Goal: Task Accomplishment & Management: Manage account settings

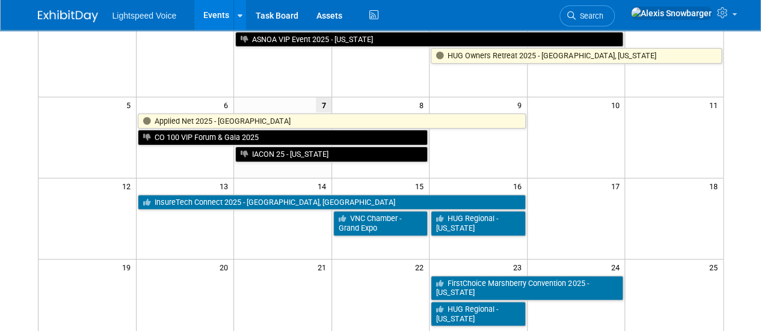
scroll to position [118, 0]
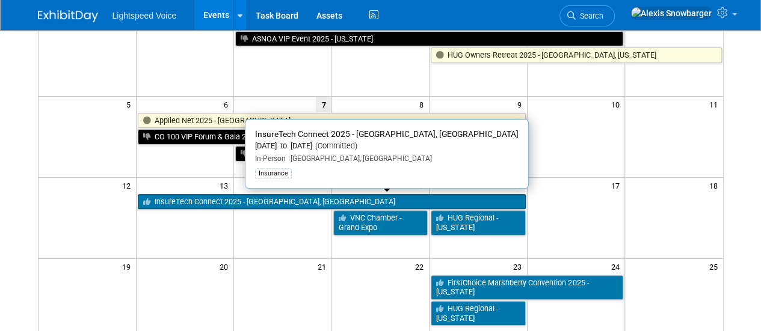
click at [232, 202] on link "InsureTech Connect 2025 - [GEOGRAPHIC_DATA], [GEOGRAPHIC_DATA]" at bounding box center [332, 202] width 388 height 16
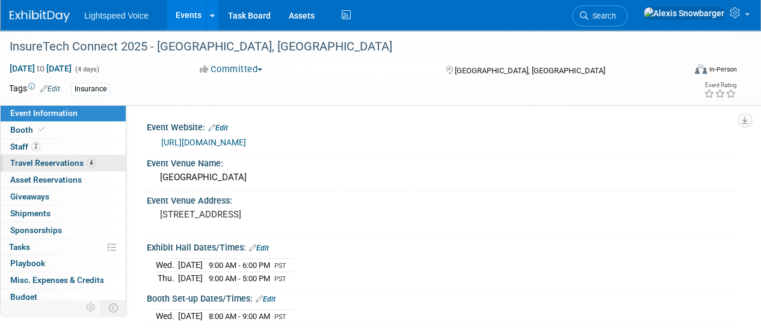
click at [61, 166] on span "Travel Reservations 4" at bounding box center [52, 163] width 85 height 10
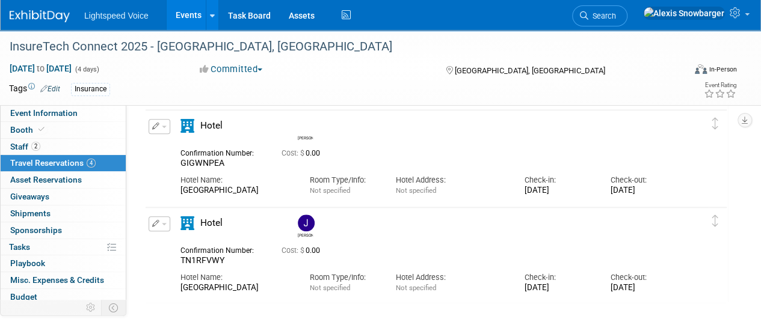
scroll to position [547, 0]
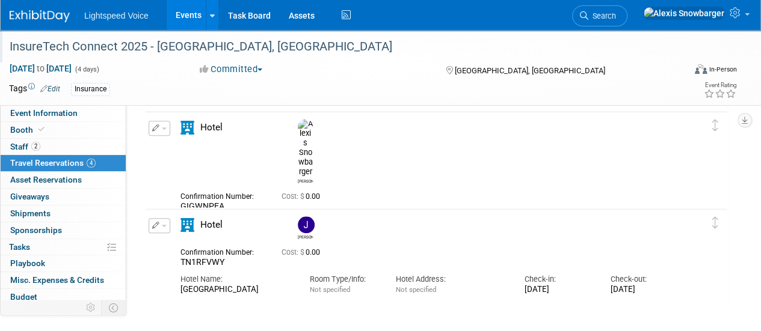
click at [63, 42] on div "InsureTech Connect 2025 - [GEOGRAPHIC_DATA], [GEOGRAPHIC_DATA]" at bounding box center [339, 47] width 669 height 22
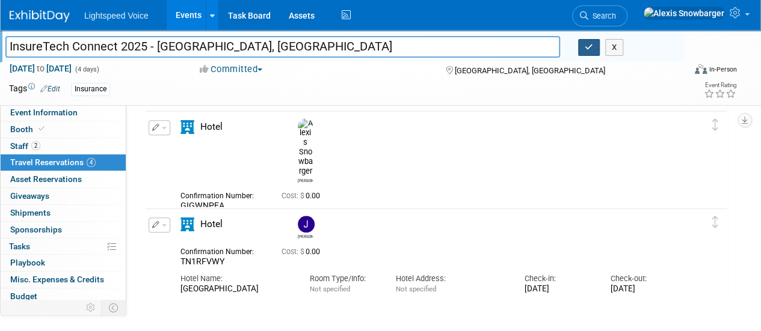
click at [580, 51] on button "button" at bounding box center [589, 47] width 22 height 17
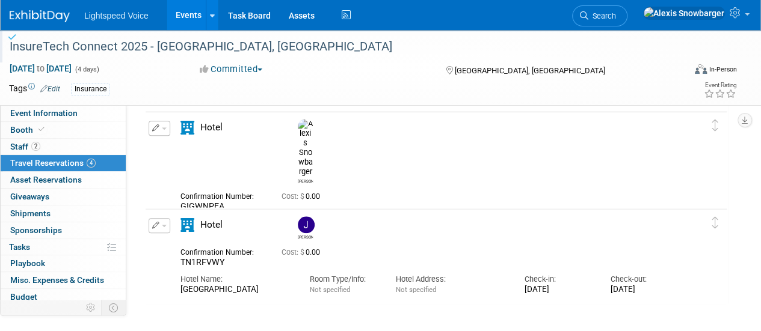
click at [468, 96] on div "Tags Edit Insurance" at bounding box center [310, 90] width 603 height 18
click at [328, 92] on div "Insurance" at bounding box center [341, 89] width 541 height 13
click at [180, 9] on link "Events" at bounding box center [189, 15] width 44 height 30
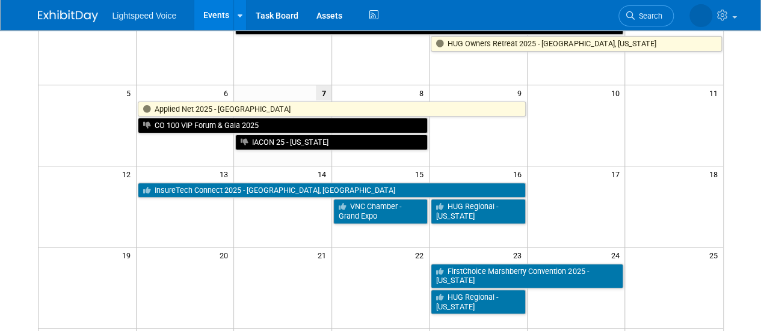
scroll to position [140, 0]
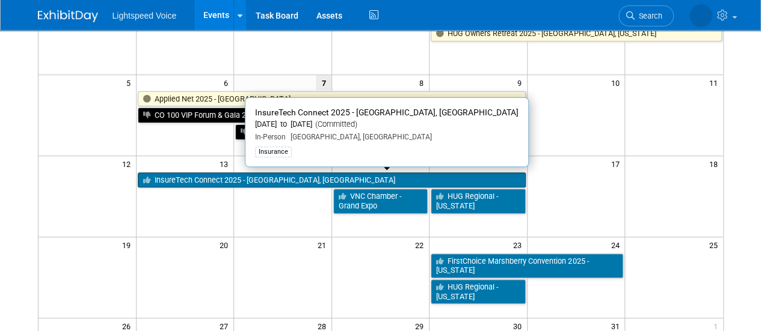
click at [191, 179] on link "InsureTech Connect 2025 - [GEOGRAPHIC_DATA], [GEOGRAPHIC_DATA]" at bounding box center [332, 181] width 388 height 16
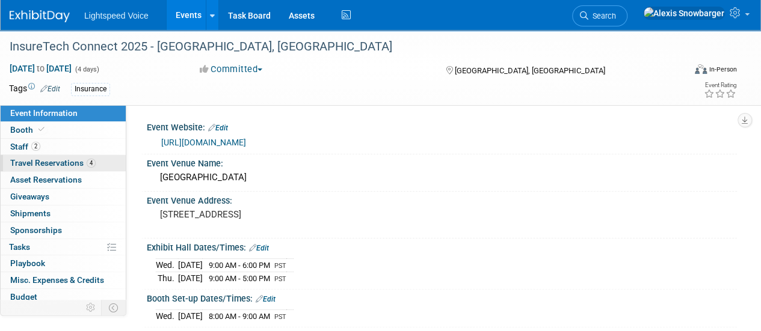
click at [32, 169] on link "4 Travel Reservations 4" at bounding box center [63, 163] width 125 height 16
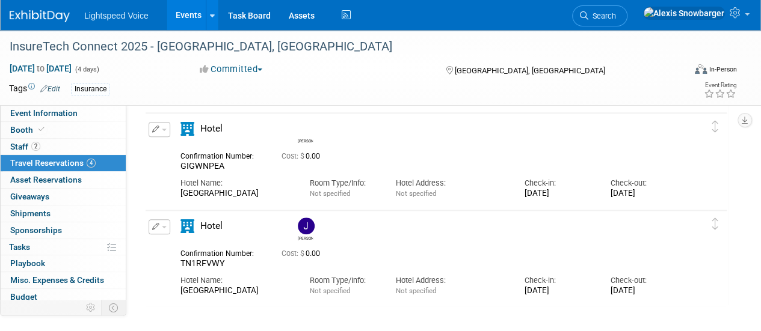
scroll to position [547, 0]
click at [339, 67] on div "Committed Committed Considering Not Going Canceled Attending, no booth COMPLETE…" at bounding box center [310, 69] width 230 height 13
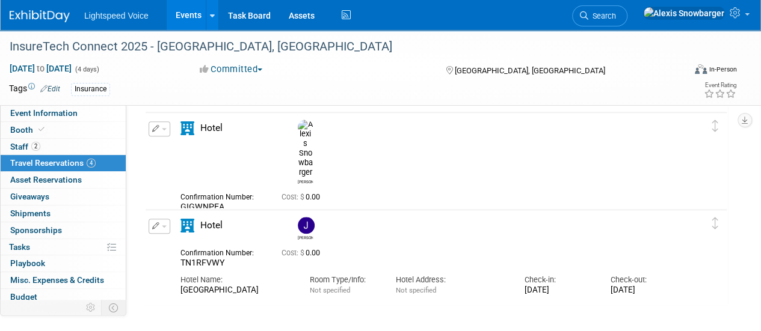
click at [198, 202] on span "GIGWNPEA" at bounding box center [202, 207] width 44 height 10
copy span "GIGWNPEA"
click at [152, 131] on icon "button" at bounding box center [156, 128] width 8 height 7
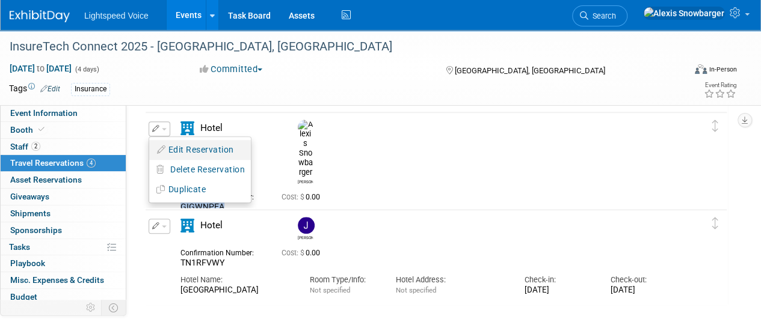
click at [189, 151] on button "Edit Reservation" at bounding box center [200, 149] width 102 height 17
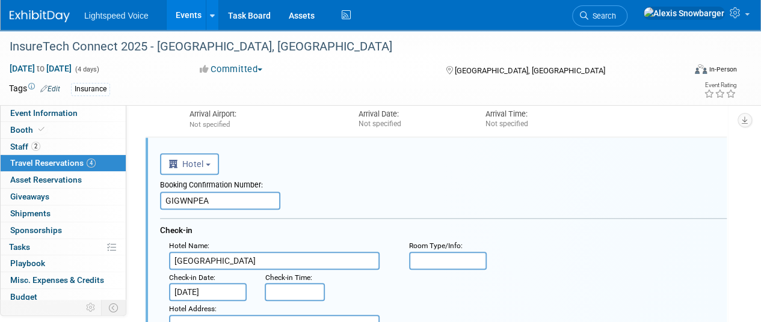
scroll to position [0, 0]
click at [211, 206] on input "GIGWNPEA" at bounding box center [220, 201] width 120 height 18
paste input "977978001"
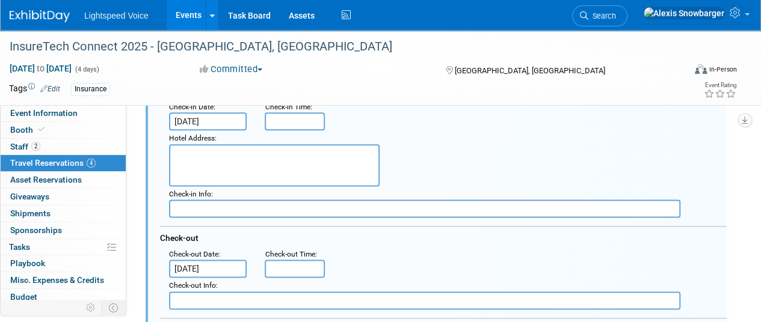
scroll to position [694, 0]
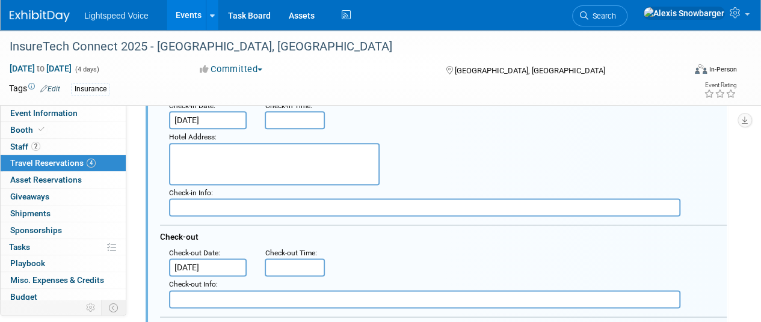
type input "977978001"
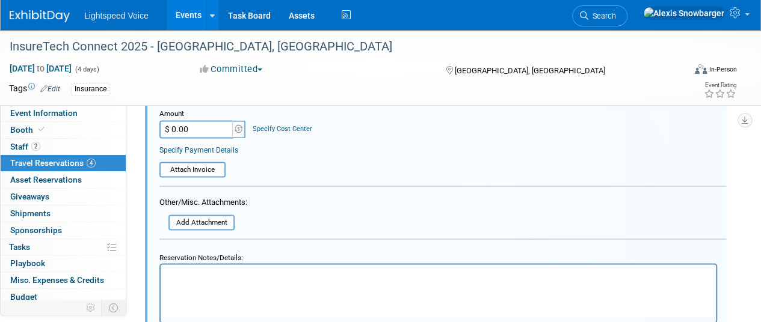
scroll to position [991, 1]
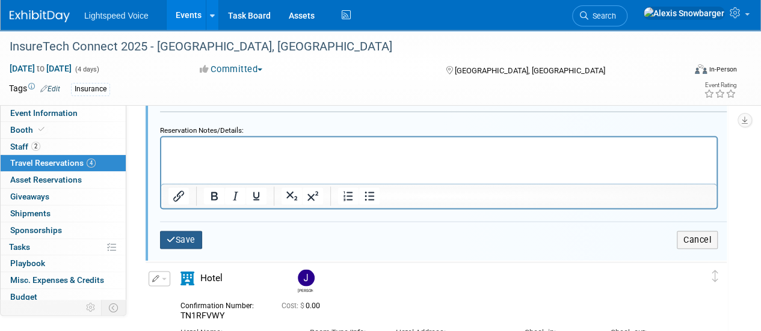
click at [179, 235] on button "Save" at bounding box center [181, 239] width 42 height 17
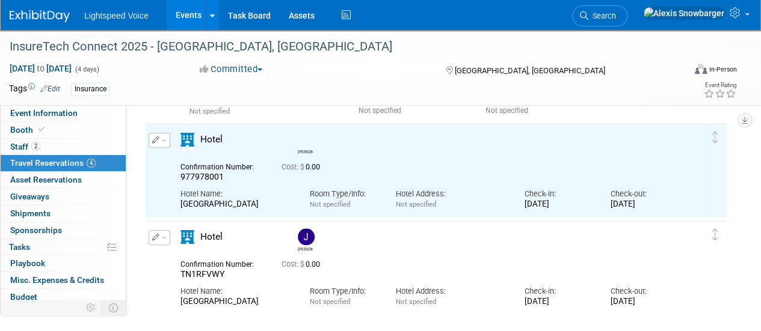
scroll to position [537, 0]
click at [153, 238] on icon "button" at bounding box center [156, 236] width 8 height 7
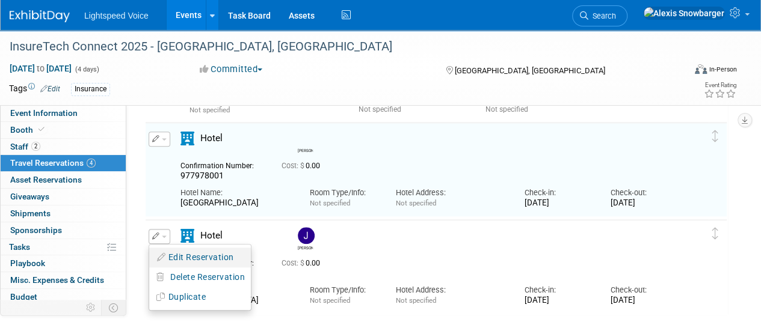
click at [184, 265] on li "Edit Reservation" at bounding box center [200, 258] width 102 height 20
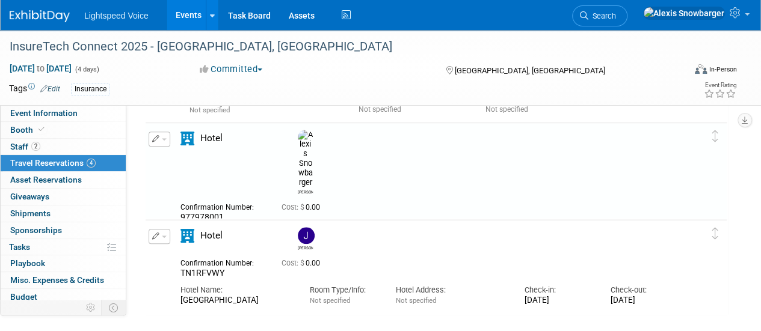
click at [162, 236] on span "button" at bounding box center [164, 237] width 5 height 2
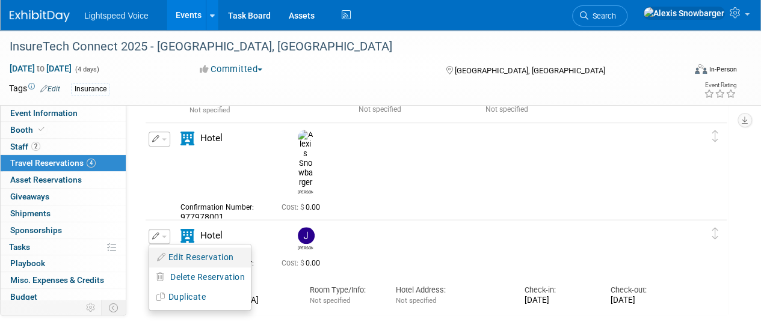
click at [179, 259] on button "Edit Reservation" at bounding box center [200, 257] width 102 height 17
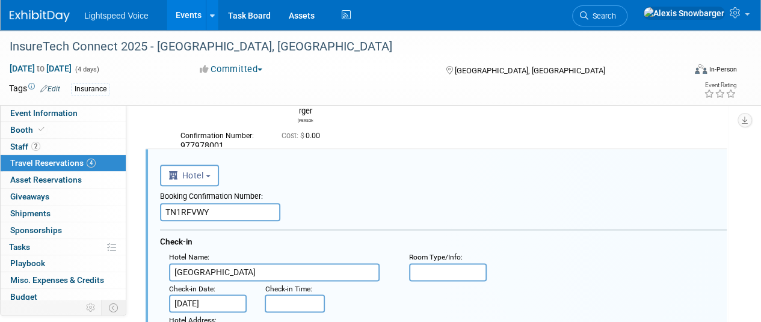
scroll to position [620, 0]
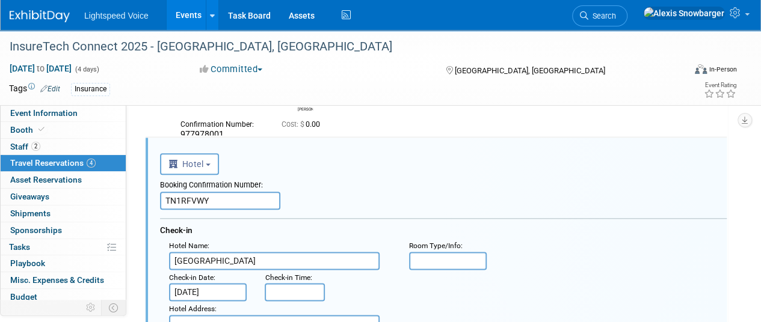
click at [189, 198] on input "TN1RFVWY" at bounding box center [220, 201] width 120 height 18
paste input "977977997"
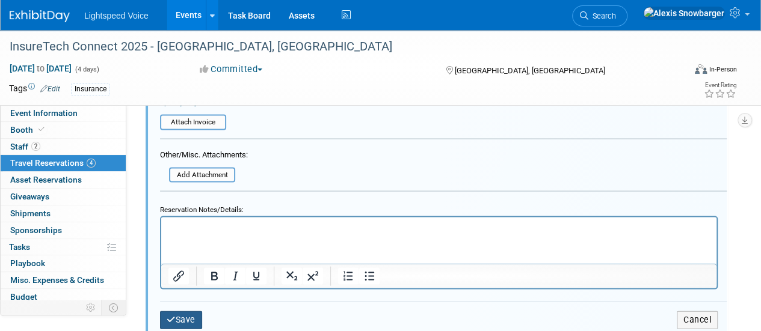
type input "977977997"
click at [173, 321] on icon "submit" at bounding box center [171, 319] width 9 height 8
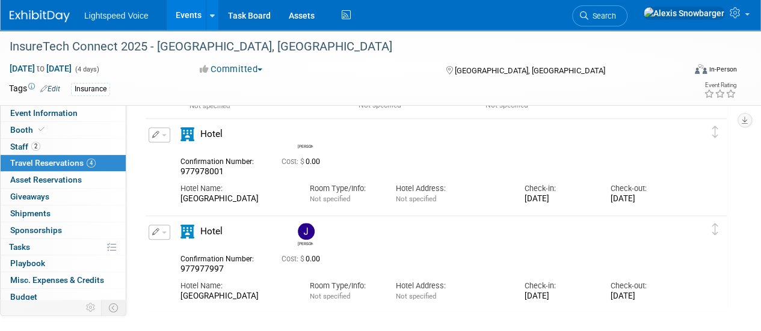
scroll to position [547, 0]
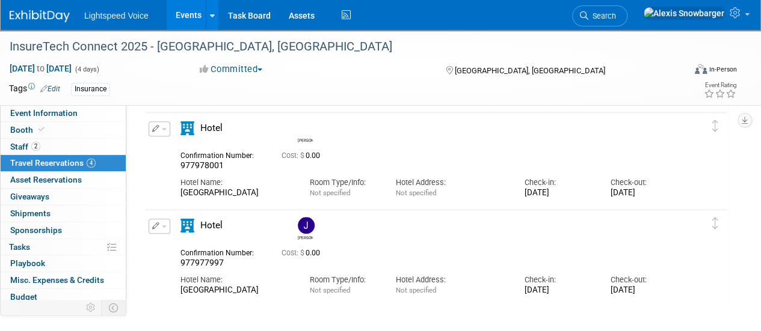
click at [188, 167] on span "977978001" at bounding box center [201, 166] width 43 height 10
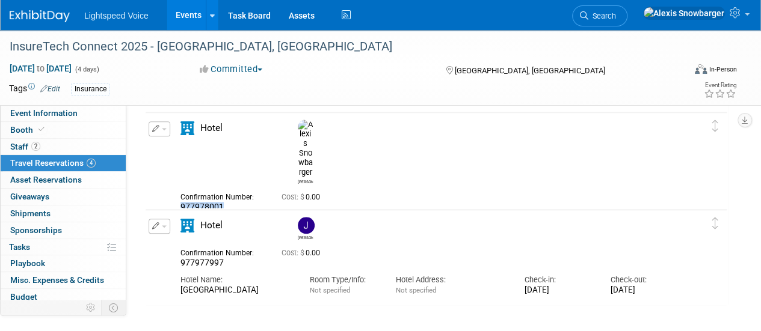
click at [188, 202] on span "977978001" at bounding box center [201, 207] width 43 height 10
click at [194, 202] on span "977978001" at bounding box center [201, 207] width 43 height 10
click at [211, 202] on span "977978001" at bounding box center [201, 207] width 43 height 10
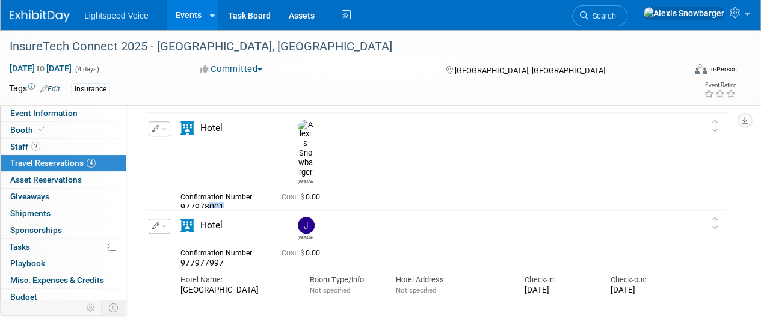
drag, startPoint x: 209, startPoint y: 165, endPoint x: 226, endPoint y: 168, distance: 17.6
click at [226, 202] on div "977978001" at bounding box center [221, 207] width 83 height 11
click at [217, 202] on span "977978001" at bounding box center [201, 207] width 43 height 10
click at [195, 263] on span "977977997" at bounding box center [201, 263] width 43 height 10
click at [209, 263] on span "977977997" at bounding box center [201, 263] width 43 height 10
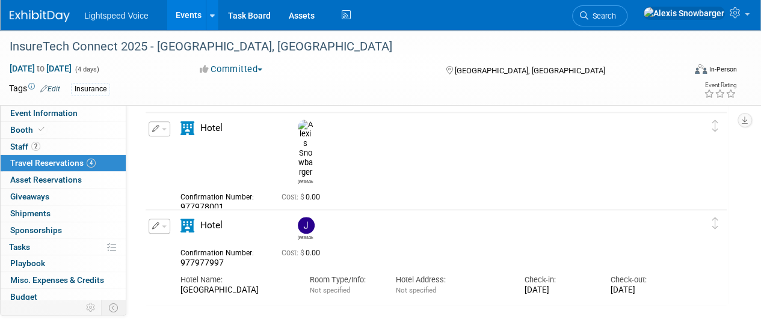
click at [223, 262] on span "977977997" at bounding box center [201, 263] width 43 height 10
drag, startPoint x: 215, startPoint y: 260, endPoint x: 223, endPoint y: 262, distance: 7.9
click at [223, 262] on span "977977997" at bounding box center [201, 263] width 43 height 10
click at [221, 262] on span "977977997" at bounding box center [201, 263] width 43 height 10
click at [154, 228] on icon "button" at bounding box center [156, 226] width 8 height 7
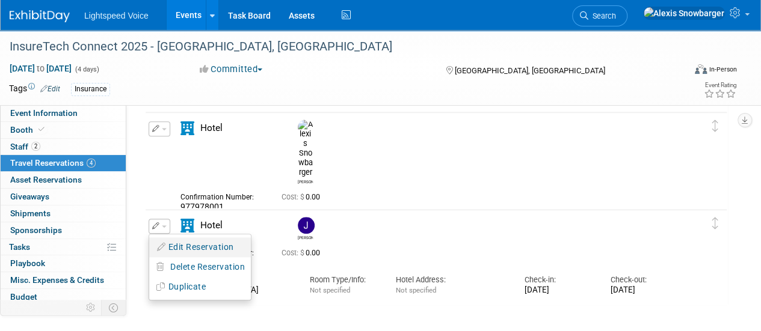
click at [192, 250] on button "Edit Reservation" at bounding box center [200, 247] width 102 height 17
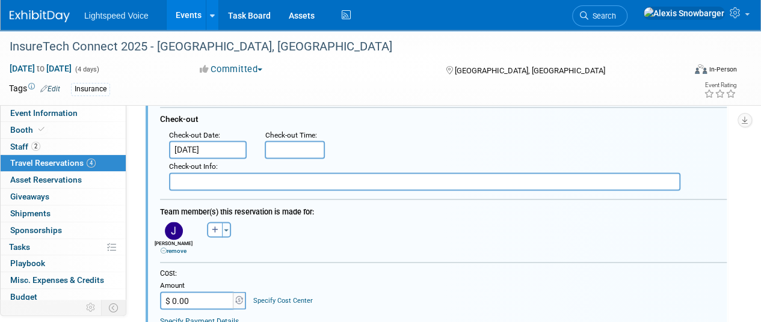
scroll to position [917, 0]
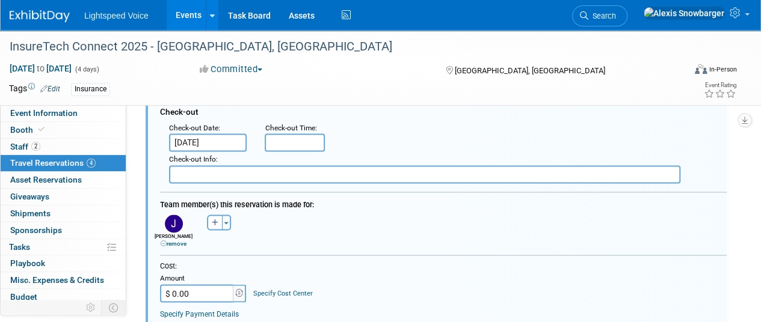
click at [173, 242] on link "remove" at bounding box center [174, 243] width 26 height 7
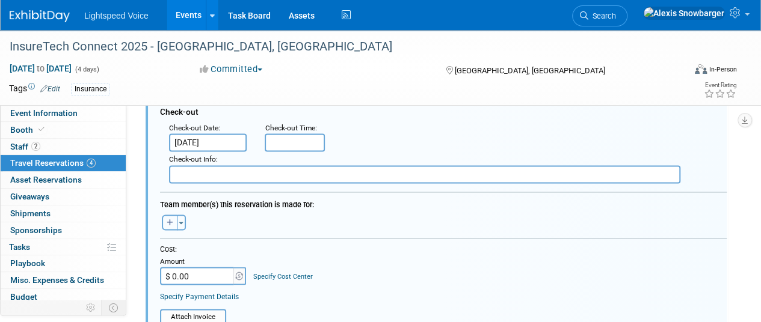
click at [169, 220] on icon "button" at bounding box center [170, 222] width 7 height 7
select select
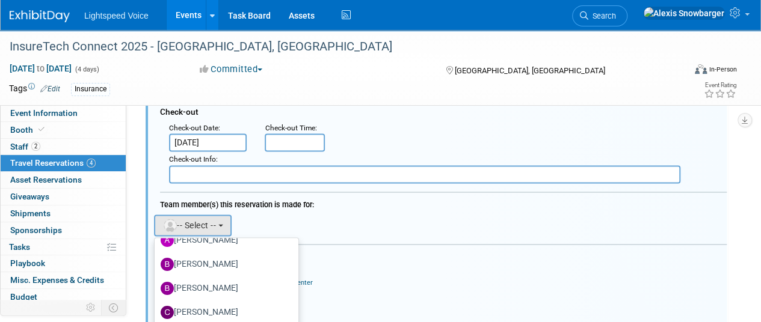
scroll to position [87, 0]
click at [191, 287] on label "Bryan Schumacher" at bounding box center [224, 289] width 126 height 19
click at [156, 287] on input "Bryan Schumacher" at bounding box center [153, 288] width 8 height 8
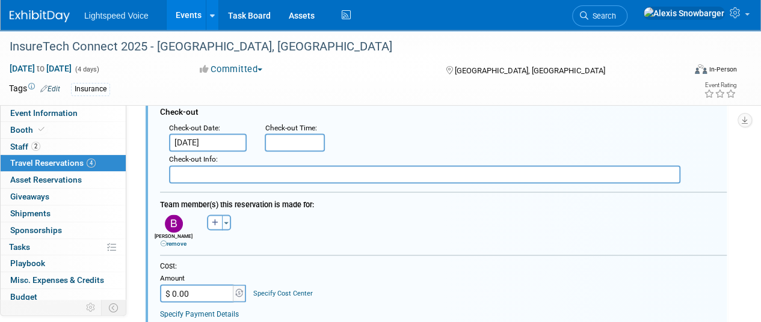
click at [173, 241] on link "remove" at bounding box center [174, 243] width 26 height 7
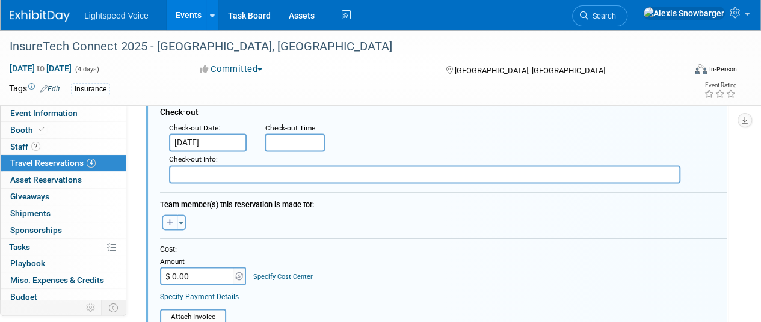
click at [168, 222] on icon "button" at bounding box center [170, 222] width 7 height 7
select select
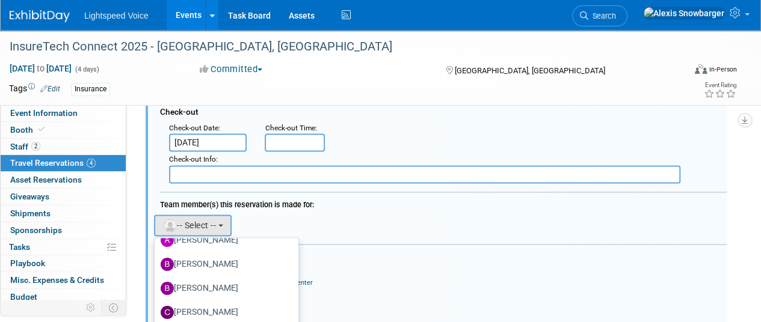
scroll to position [88, 0]
click at [228, 291] on label "Bryan Schumacher" at bounding box center [224, 288] width 126 height 19
click at [156, 291] on input "Bryan Schumacher" at bounding box center [153, 287] width 8 height 8
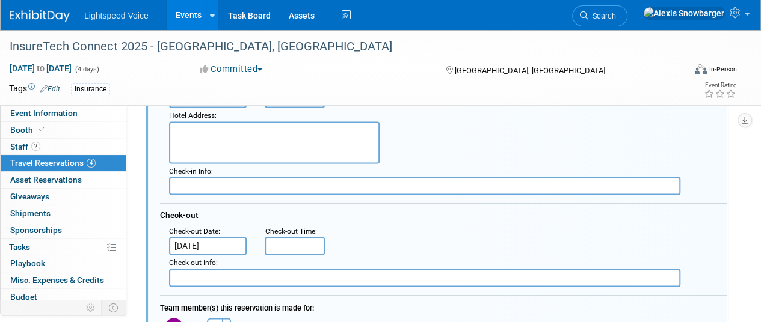
scroll to position [816, 1]
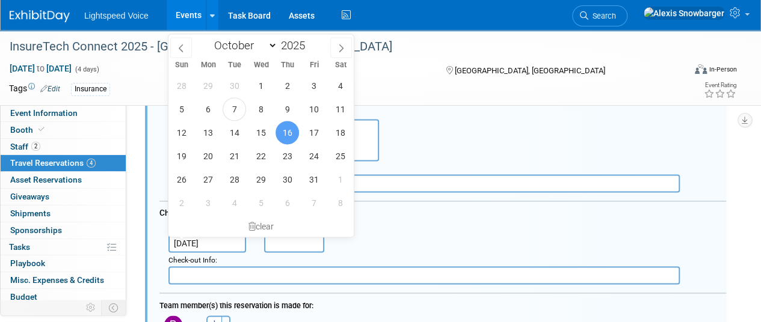
click at [187, 242] on input "Oct 16, 2025" at bounding box center [207, 244] width 78 height 18
click at [314, 137] on span "17" at bounding box center [313, 132] width 23 height 23
type input "Oct 17, 2025"
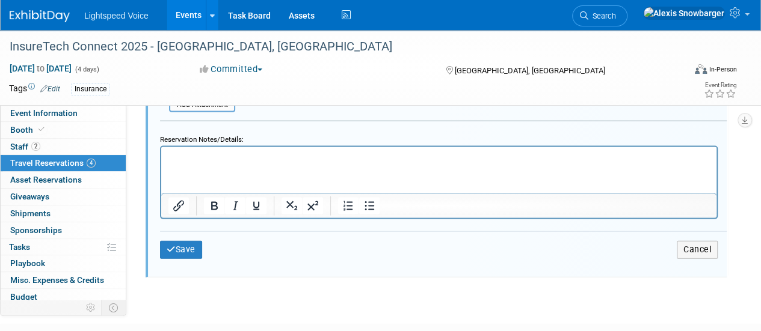
scroll to position [1202, 0]
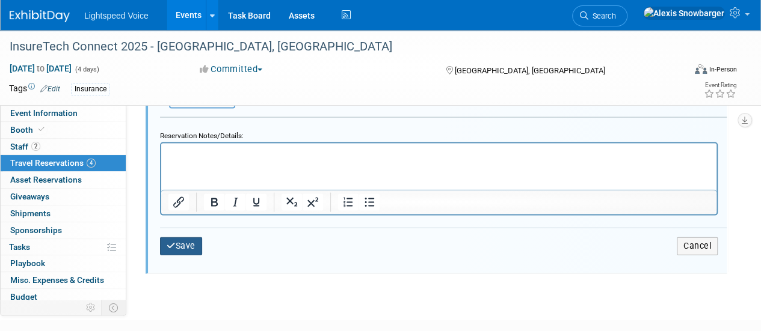
click at [173, 245] on icon "submit" at bounding box center [171, 246] width 9 height 8
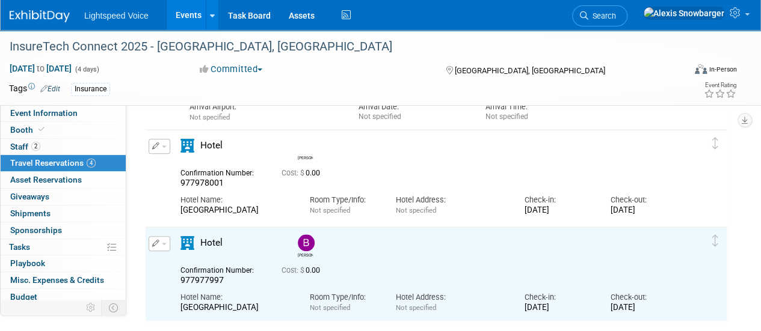
scroll to position [529, 0]
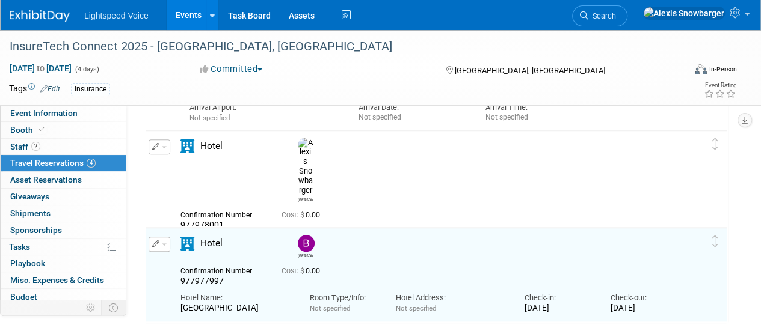
click at [155, 149] on icon "button" at bounding box center [156, 146] width 8 height 7
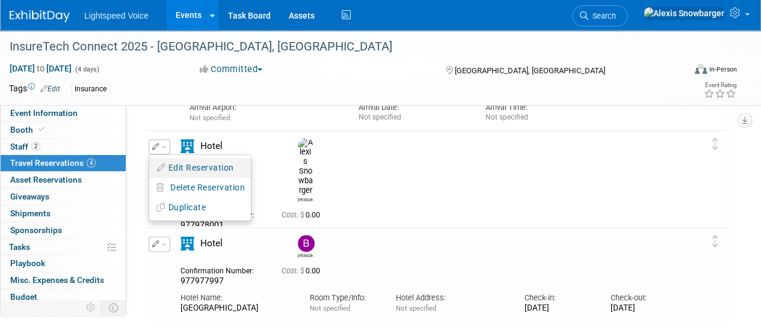
click at [177, 167] on button "Edit Reservation" at bounding box center [200, 167] width 102 height 17
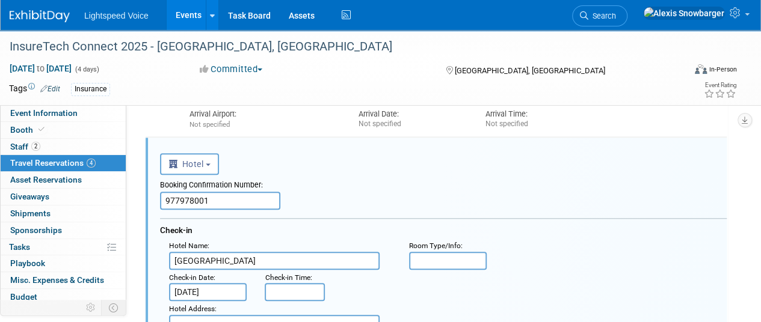
scroll to position [0, 0]
drag, startPoint x: 195, startPoint y: 202, endPoint x: 212, endPoint y: 206, distance: 17.5
click at [212, 206] on input "977978001" at bounding box center [220, 201] width 120 height 18
click at [214, 205] on input "977978001" at bounding box center [220, 201] width 120 height 18
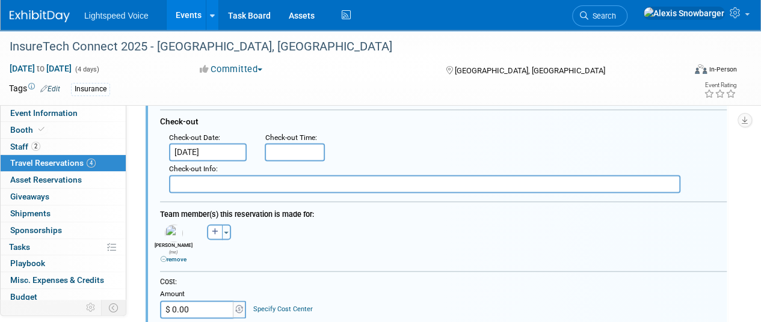
scroll to position [811, 0]
click at [176, 255] on link "remove" at bounding box center [174, 258] width 26 height 7
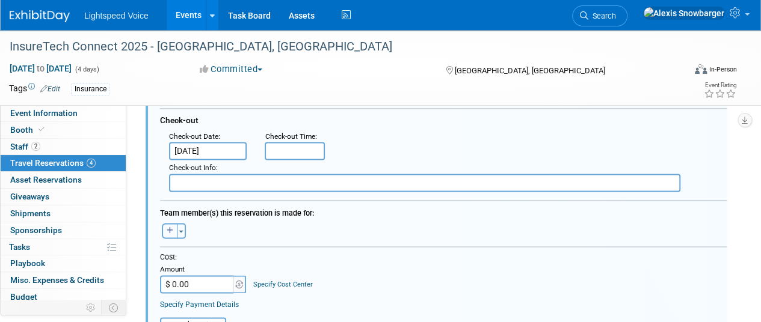
click at [170, 230] on icon "button" at bounding box center [170, 230] width 7 height 7
select select
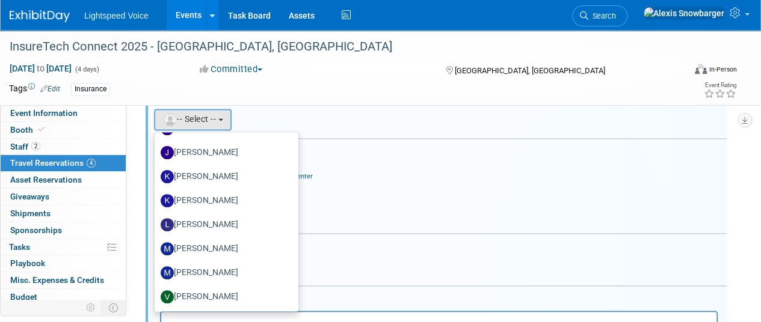
scroll to position [928, 0]
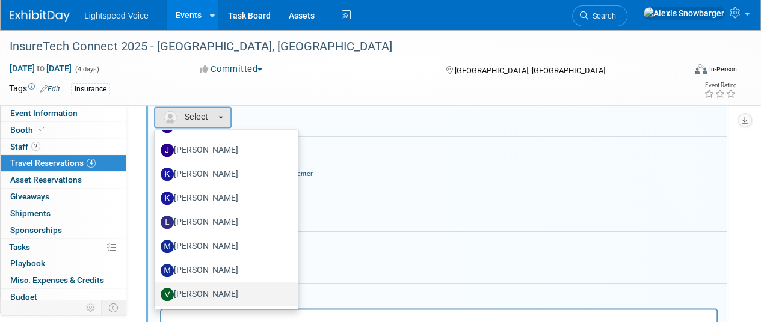
click at [207, 295] on label "Veronika Perkowski" at bounding box center [224, 294] width 126 height 19
click at [156, 295] on input "Veronika Perkowski" at bounding box center [153, 293] width 8 height 8
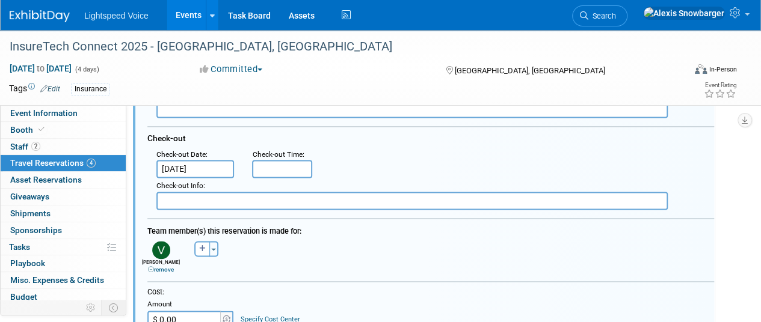
scroll to position [784, 11]
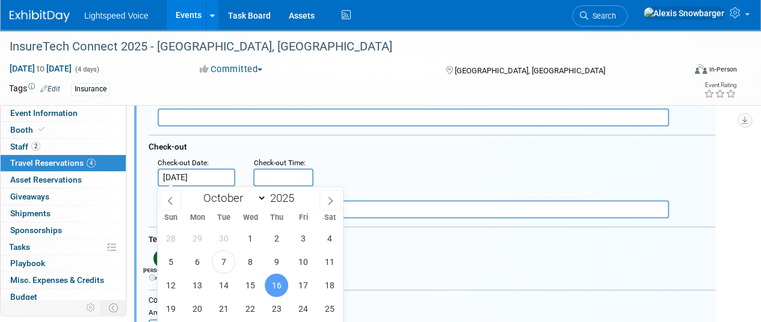
click at [194, 173] on input "Oct 16, 2025" at bounding box center [197, 177] width 78 height 18
click at [299, 286] on span "17" at bounding box center [302, 285] width 23 height 23
type input "Oct 17, 2025"
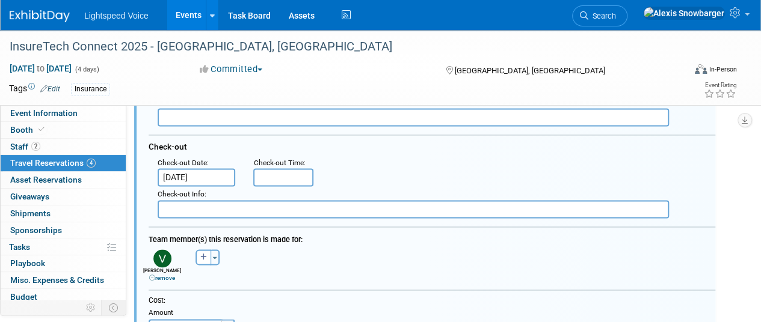
click at [362, 229] on div "Team member(s) this reservation is made for:" at bounding box center [432, 237] width 567 height 17
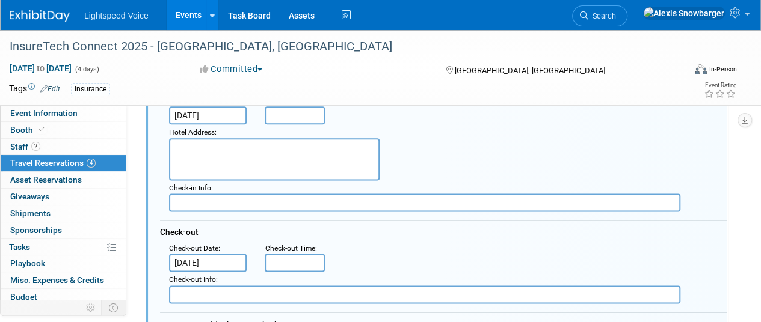
scroll to position [768, 0]
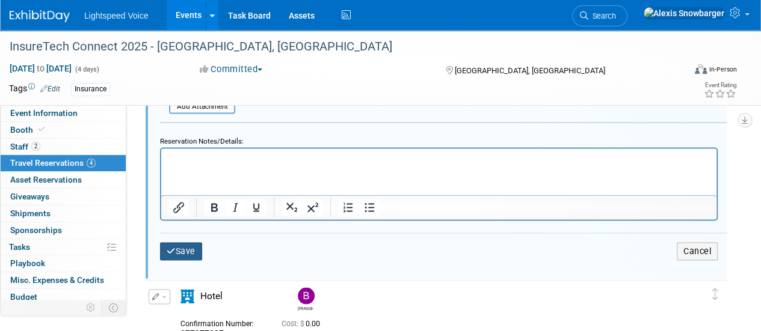
click at [189, 244] on button "Save" at bounding box center [181, 250] width 42 height 17
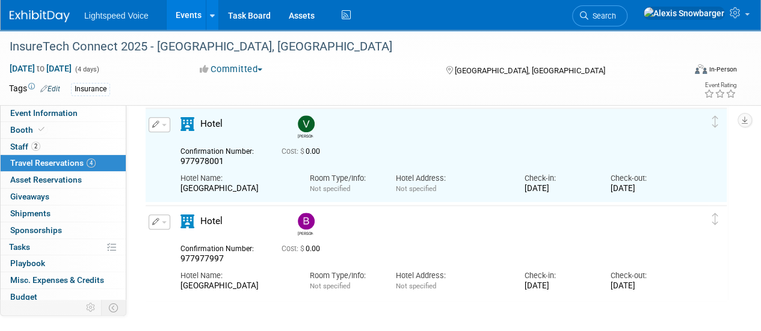
scroll to position [551, 0]
